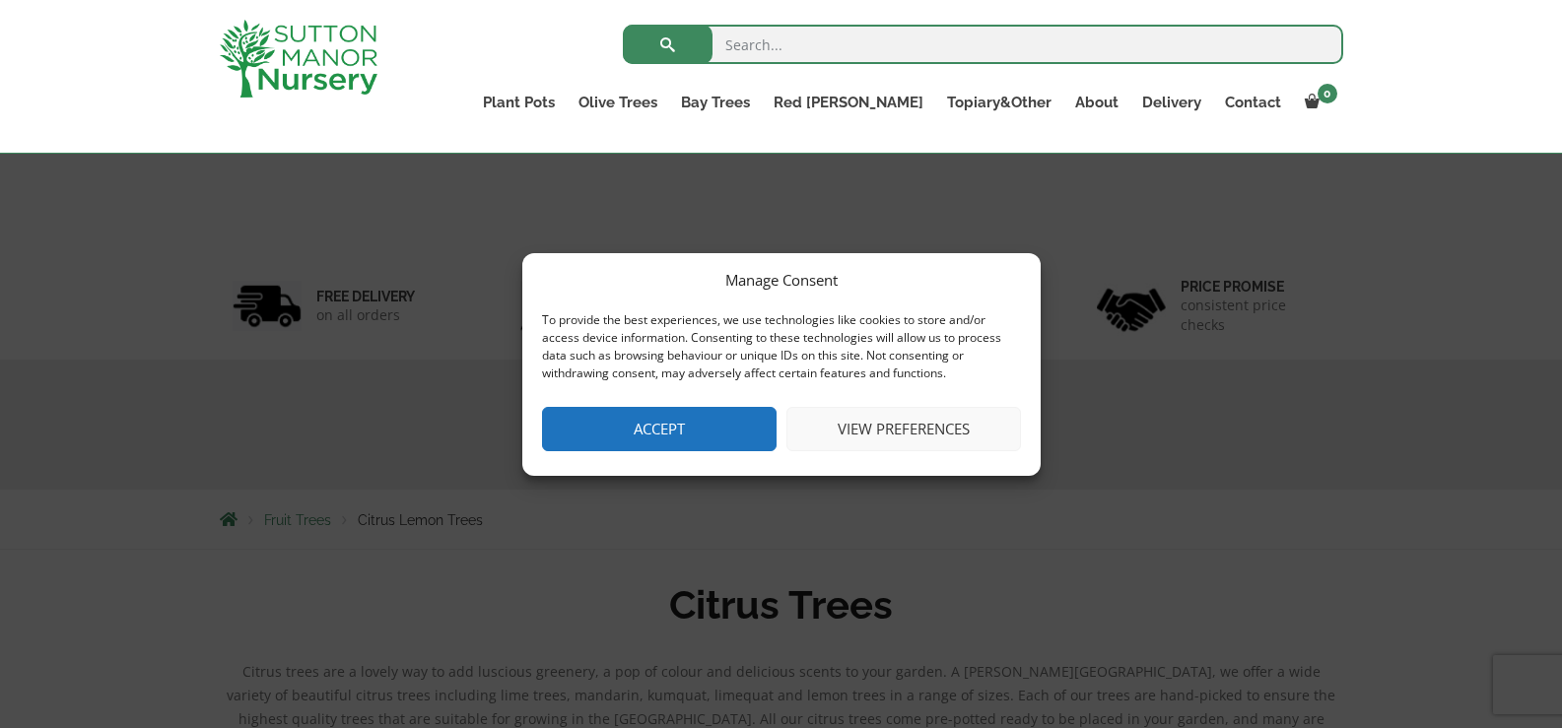
click at [720, 444] on button "Accept" at bounding box center [659, 429] width 235 height 44
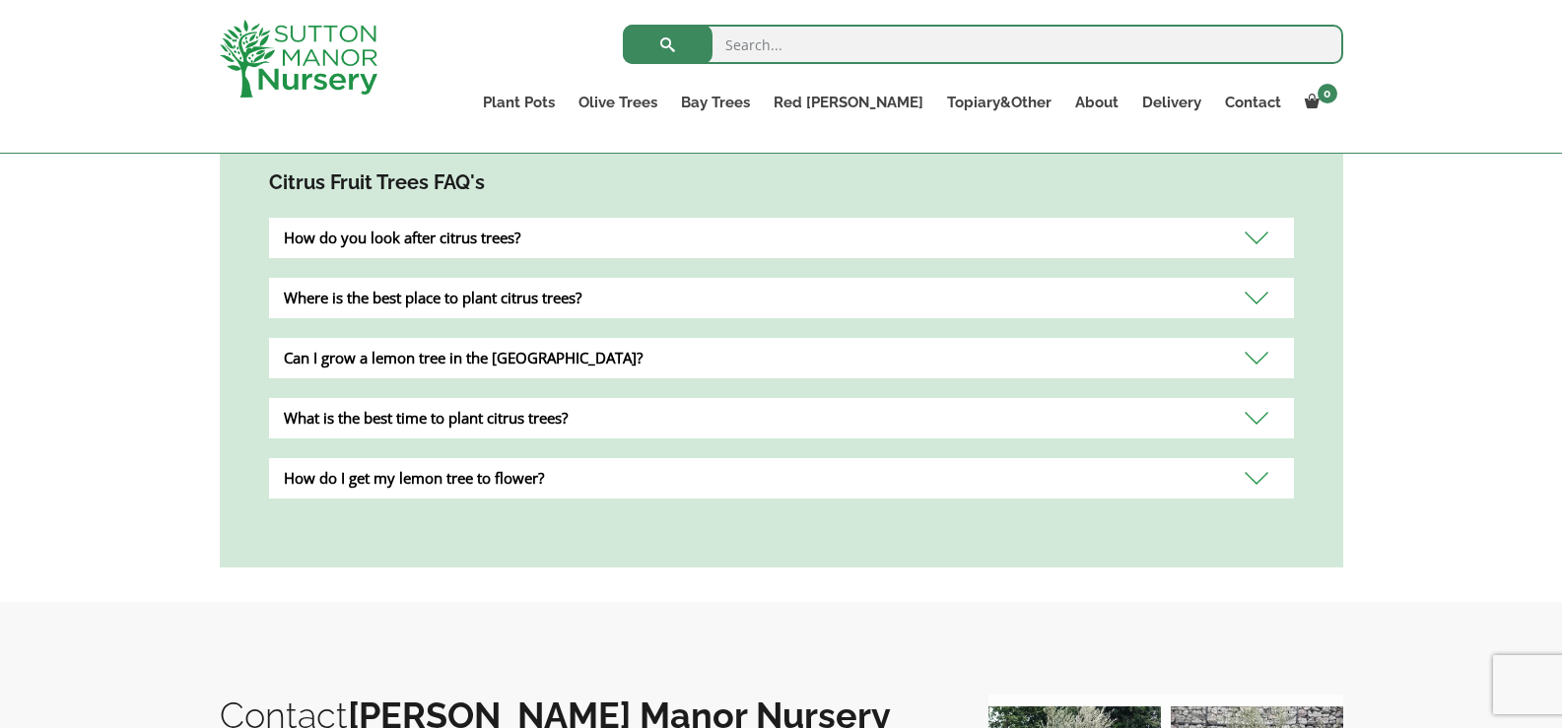
scroll to position [724, 0]
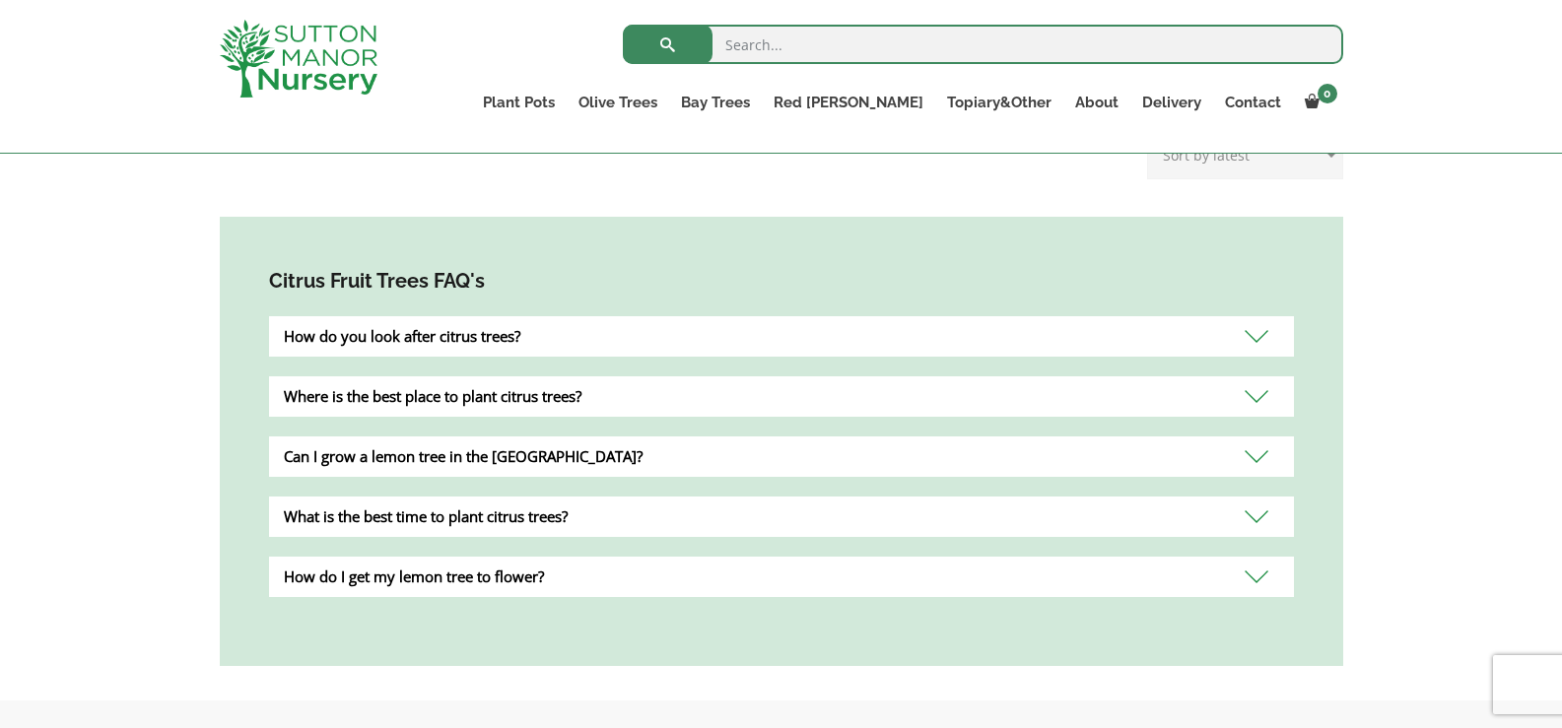
click at [412, 334] on div "Citrus Fruit Trees FAQ's How do you look after citrus trees? Most citrus trees …" at bounding box center [782, 441] width 1124 height 449
click at [419, 316] on div "How do you look after citrus trees?" at bounding box center [781, 336] width 1025 height 40
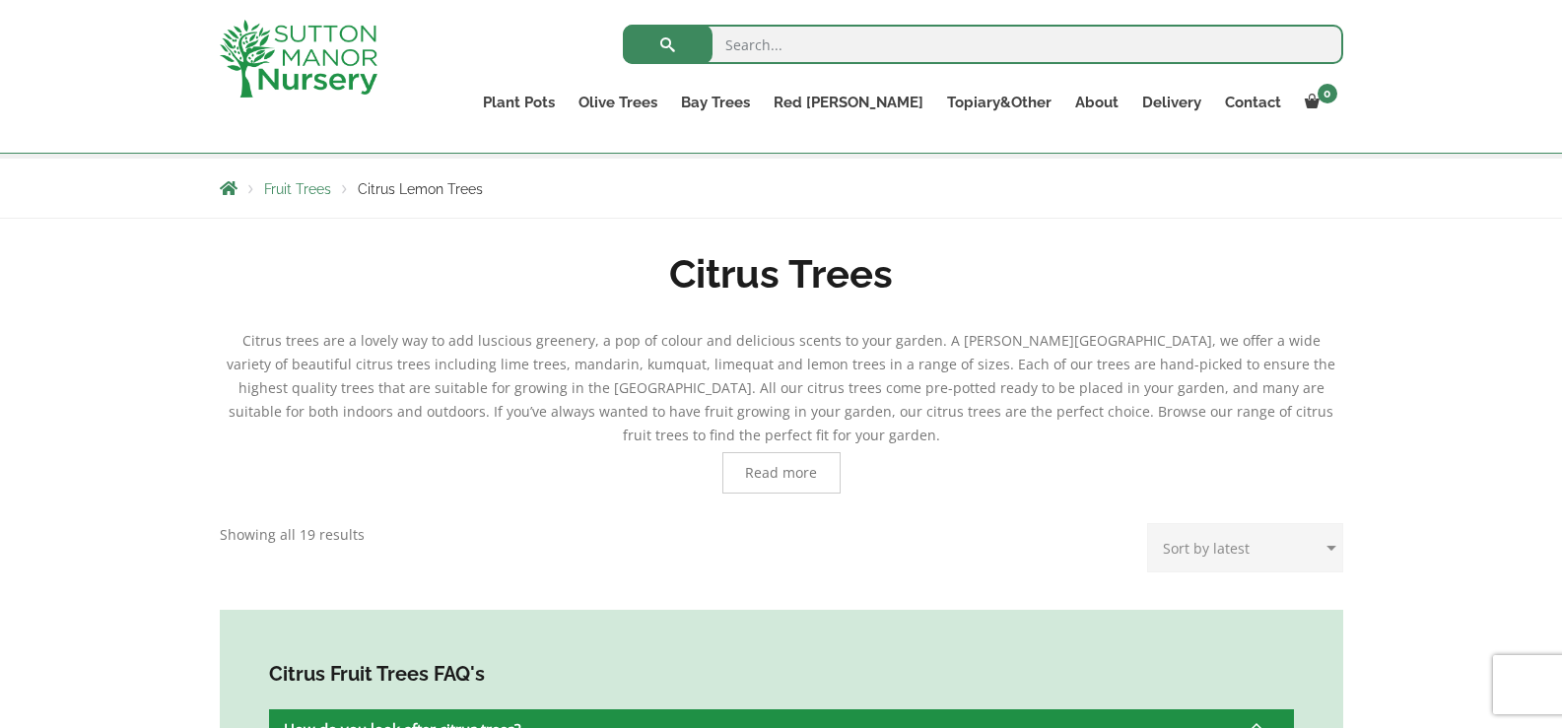
scroll to position [330, 0]
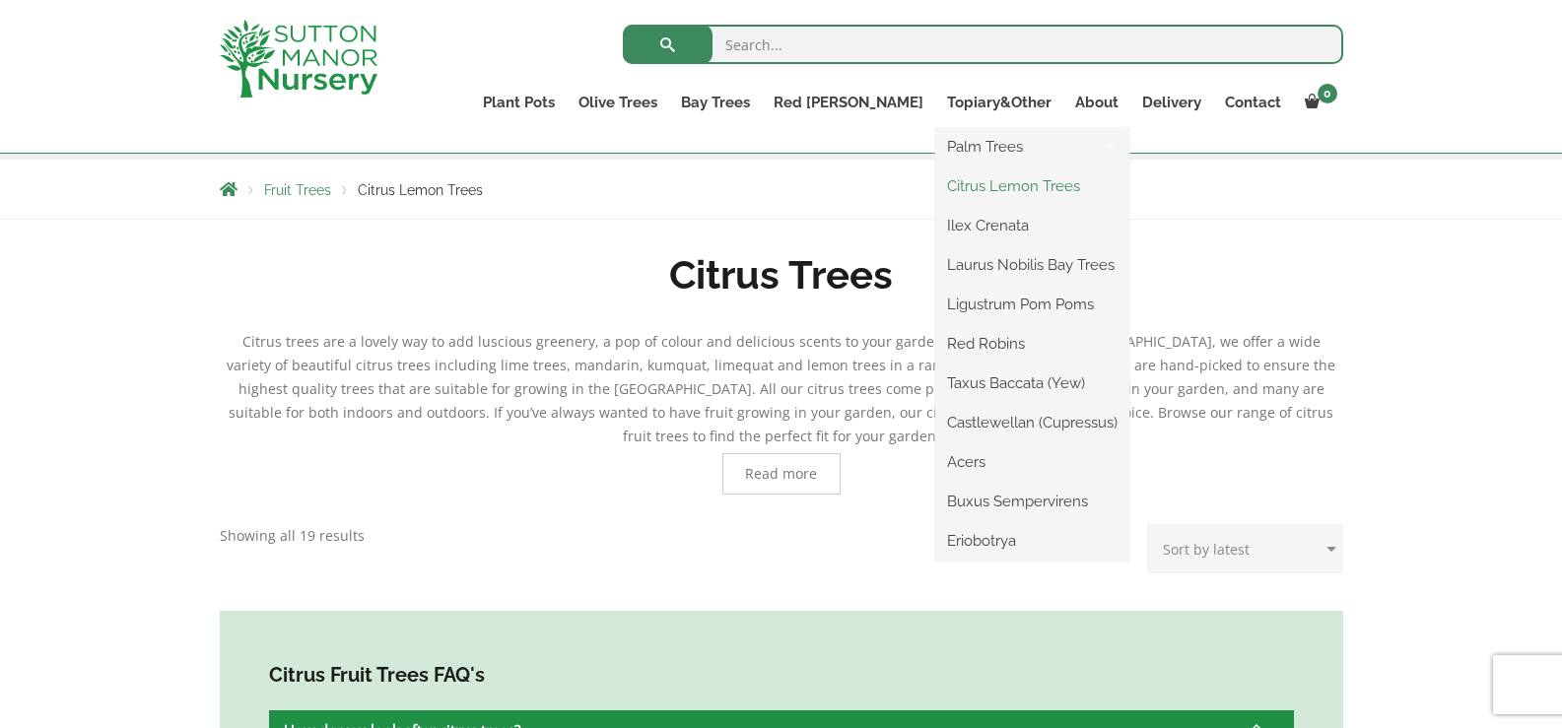
click at [1006, 190] on link "Citrus Lemon Trees" at bounding box center [1032, 187] width 194 height 30
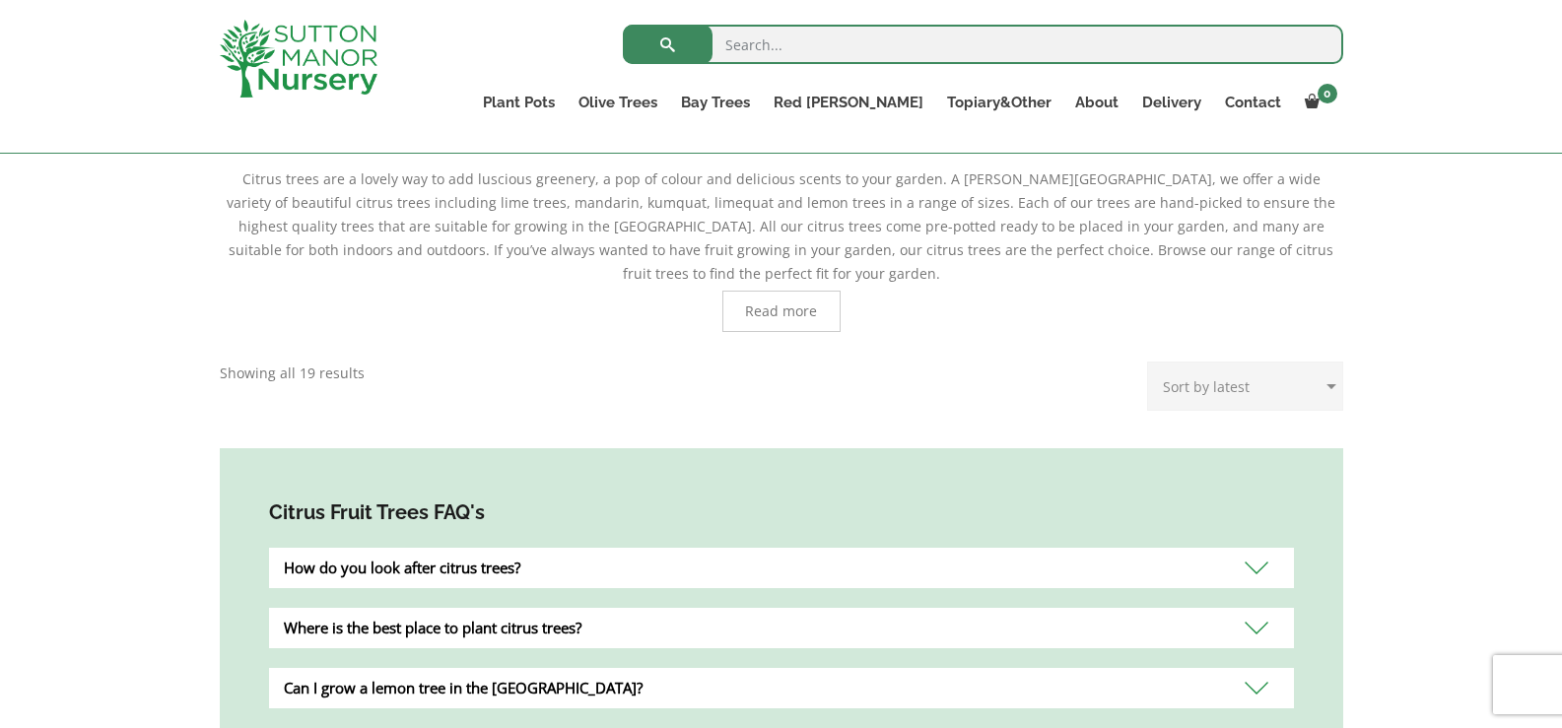
click at [778, 305] on span "Read more" at bounding box center [781, 312] width 72 height 14
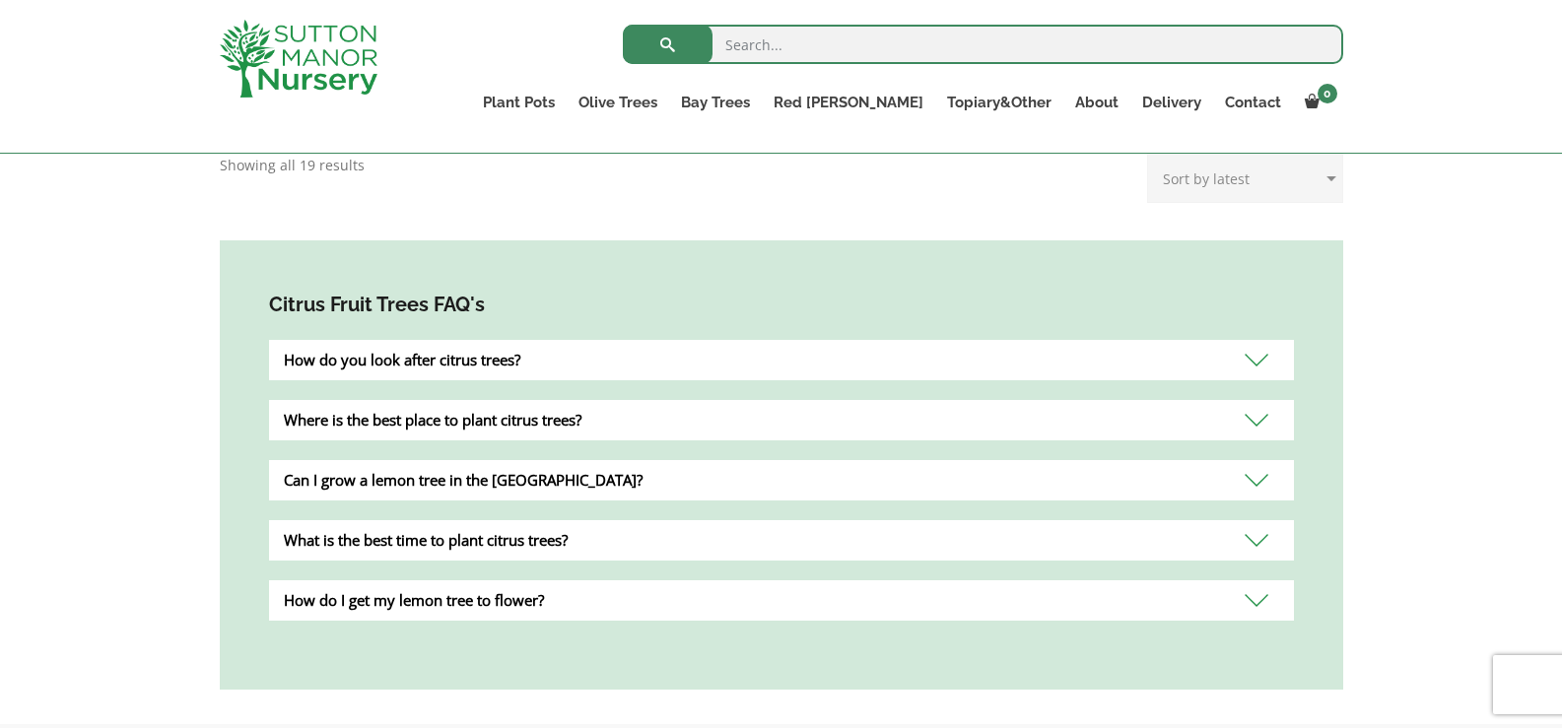
scroll to position [977, 0]
